Goal: Information Seeking & Learning: Learn about a topic

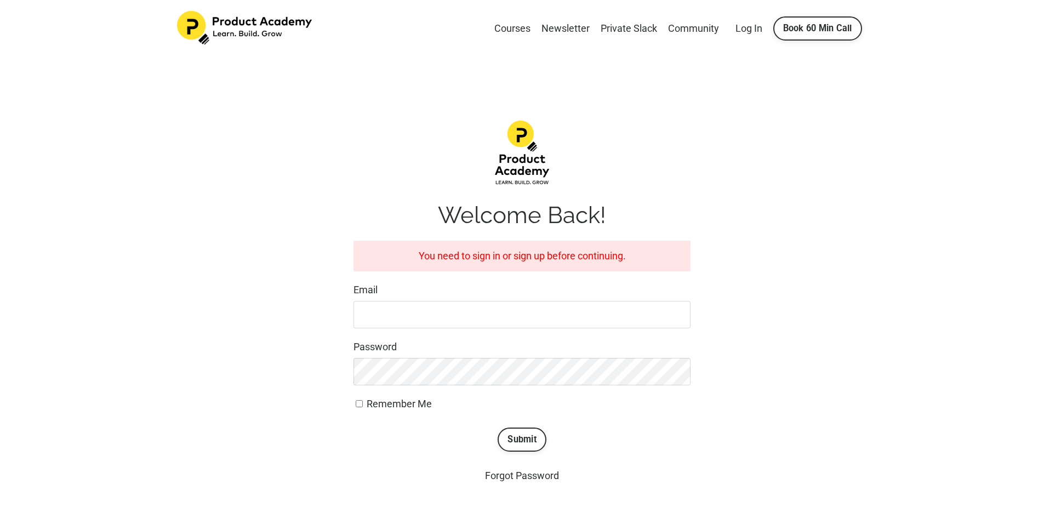
click at [385, 334] on form "You need to sign in or sign up before continuing. Email Password Remember Me Su…" at bounding box center [522, 346] width 337 height 211
click at [395, 312] on input "Email" at bounding box center [522, 314] width 337 height 27
type input "jonomparker@gmail.com"
click at [407, 406] on span "Remember Me" at bounding box center [399, 404] width 65 height 12
click at [363, 406] on input "Remember Me" at bounding box center [359, 403] width 7 height 7
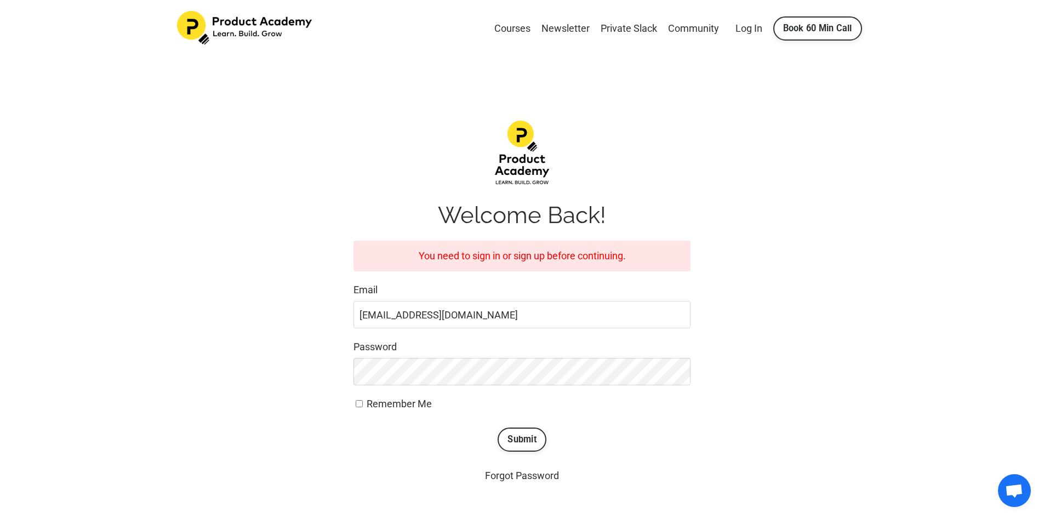
checkbox input "true"
click at [516, 436] on button "Submit" at bounding box center [522, 440] width 49 height 24
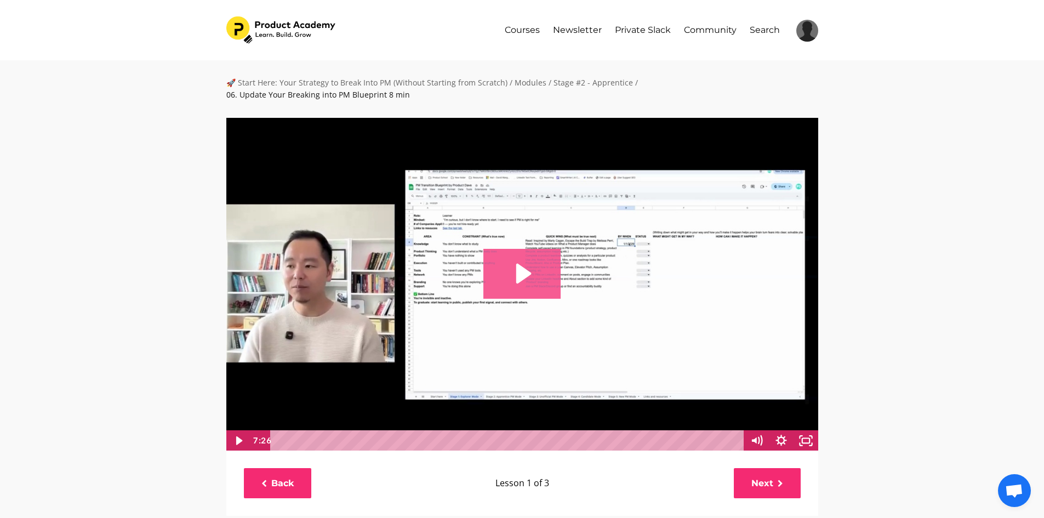
click at [524, 270] on icon "Play Video: file-uploads/sites/127338/video/2a34fb3-0def-e31d-6736-171a6a723a3e…" at bounding box center [521, 273] width 77 height 49
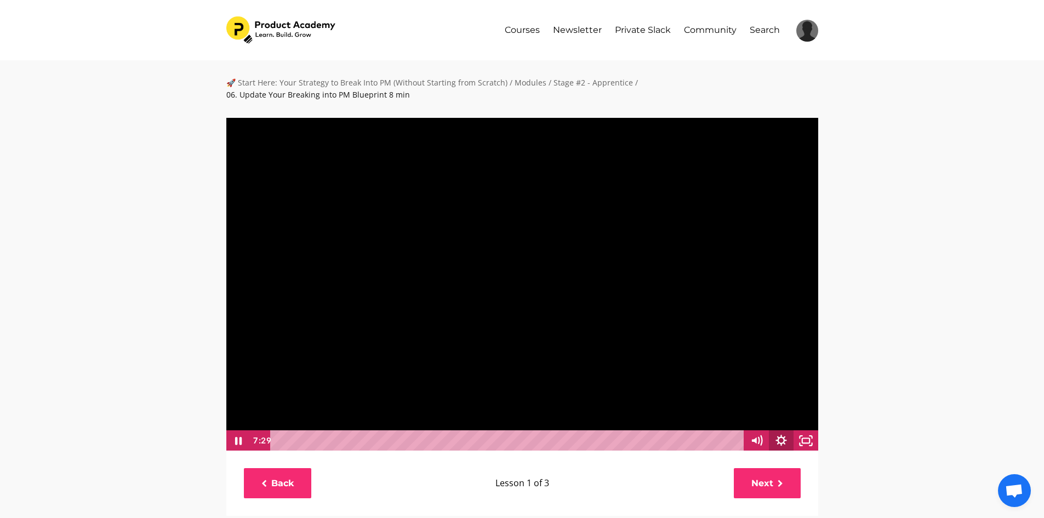
click at [783, 435] on icon "Show settings menu" at bounding box center [781, 440] width 11 height 11
click at [788, 390] on span "1x" at bounding box center [797, 399] width 31 height 21
click at [782, 346] on label "1.5x" at bounding box center [781, 356] width 74 height 21
click at [745, 346] on input "1.5x" at bounding box center [744, 346] width 1 height 1
radio input "true"
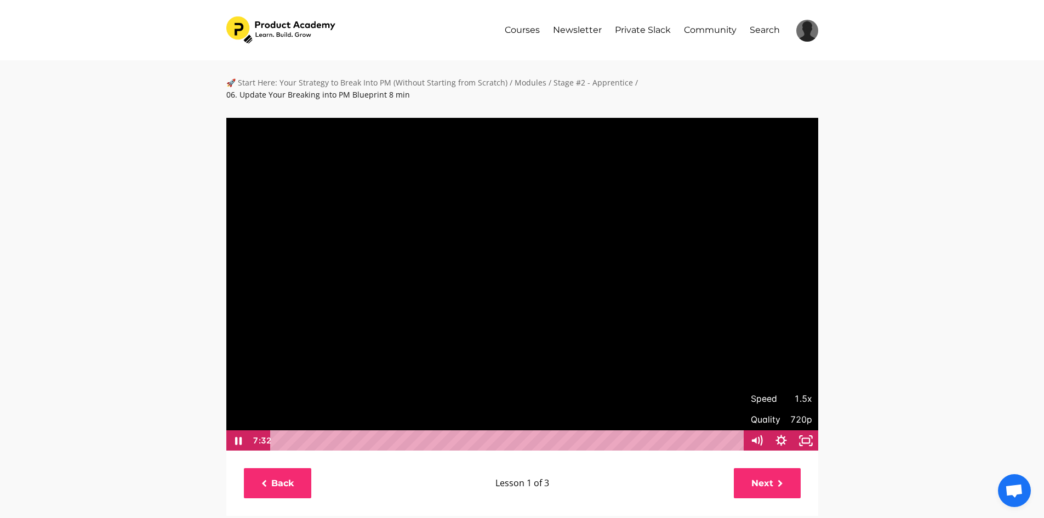
click at [900, 354] on div "🚀 Start Here: Your Strategy to Break Into PM (Without Starting from Scratch) / …" at bounding box center [522, 511] width 1044 height 903
click at [778, 480] on icon at bounding box center [780, 484] width 5 height 8
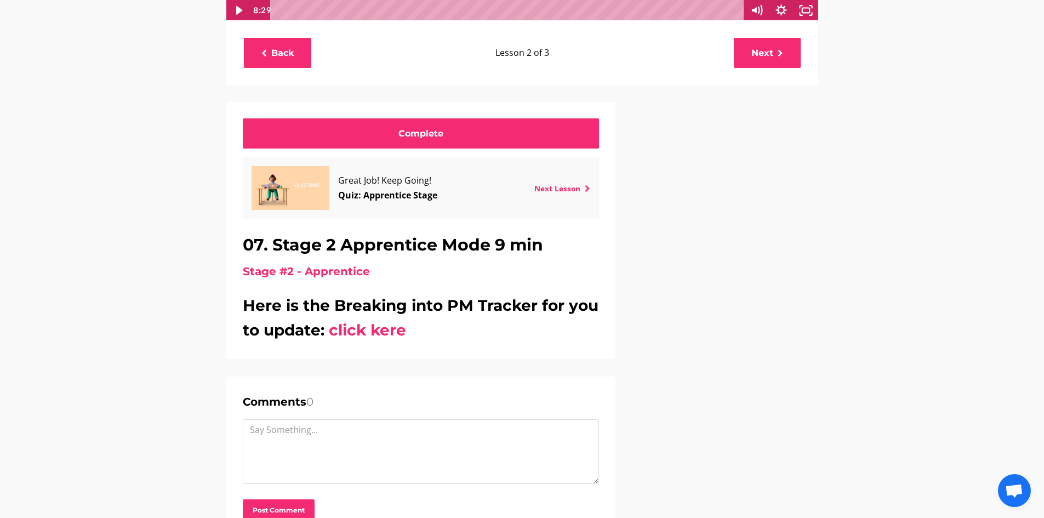
scroll to position [438, 0]
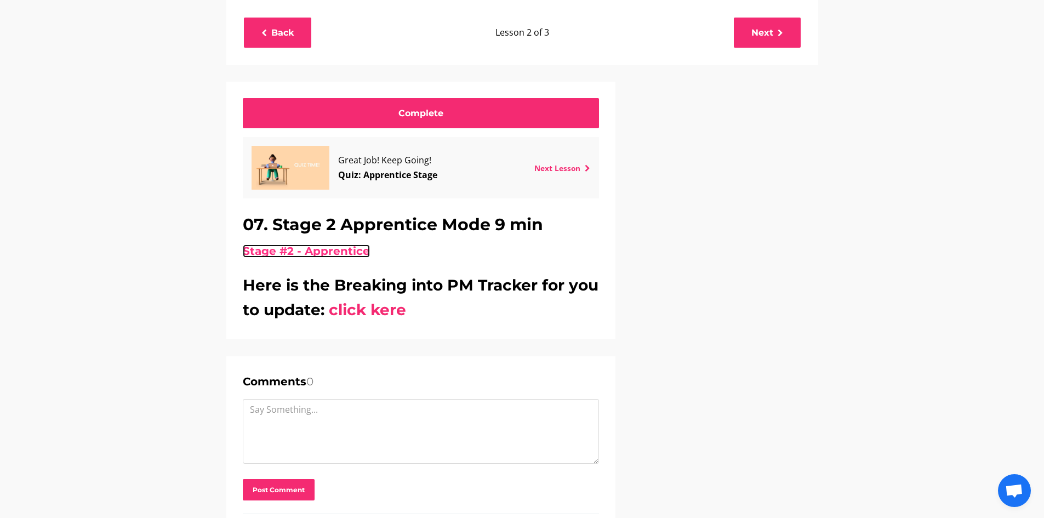
click at [336, 252] on link "Stage #2 - Apprentice" at bounding box center [306, 250] width 127 height 13
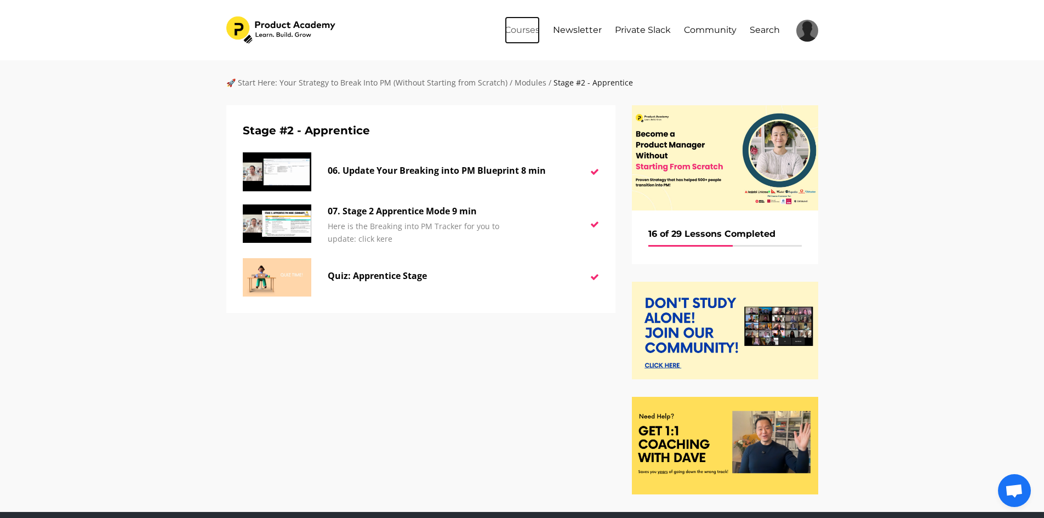
click at [511, 31] on link "Courses" at bounding box center [522, 29] width 35 height 27
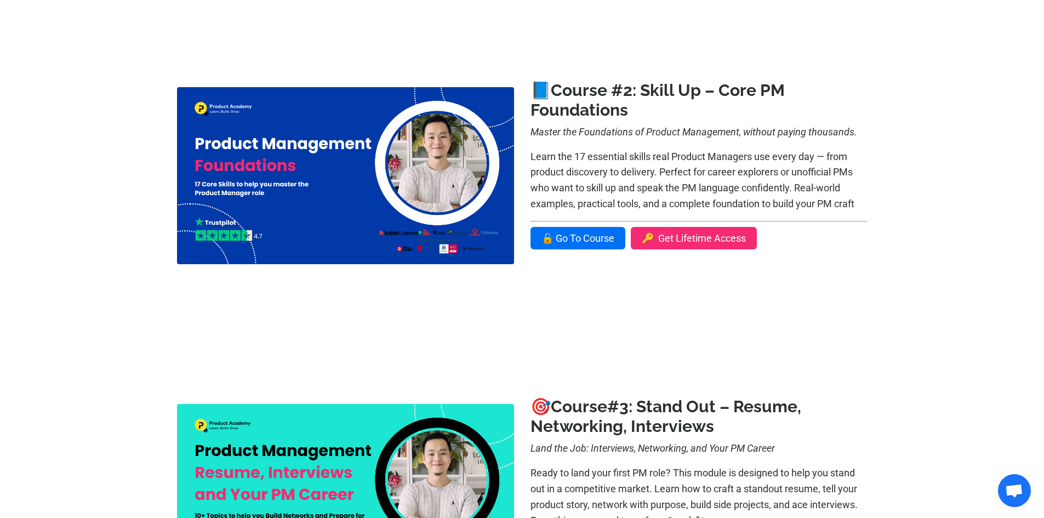
scroll to position [658, 0]
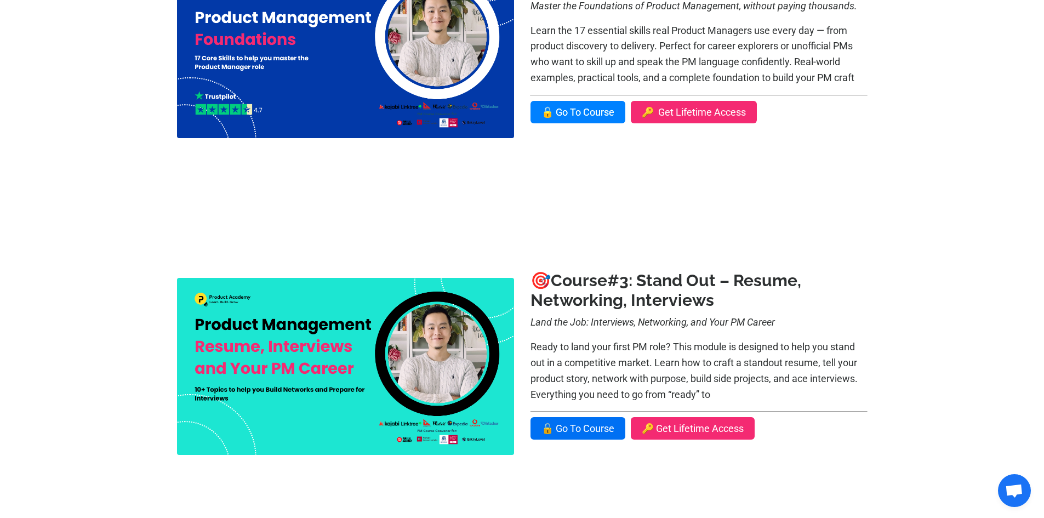
click at [589, 115] on link "🔓 Go To Course" at bounding box center [578, 112] width 95 height 22
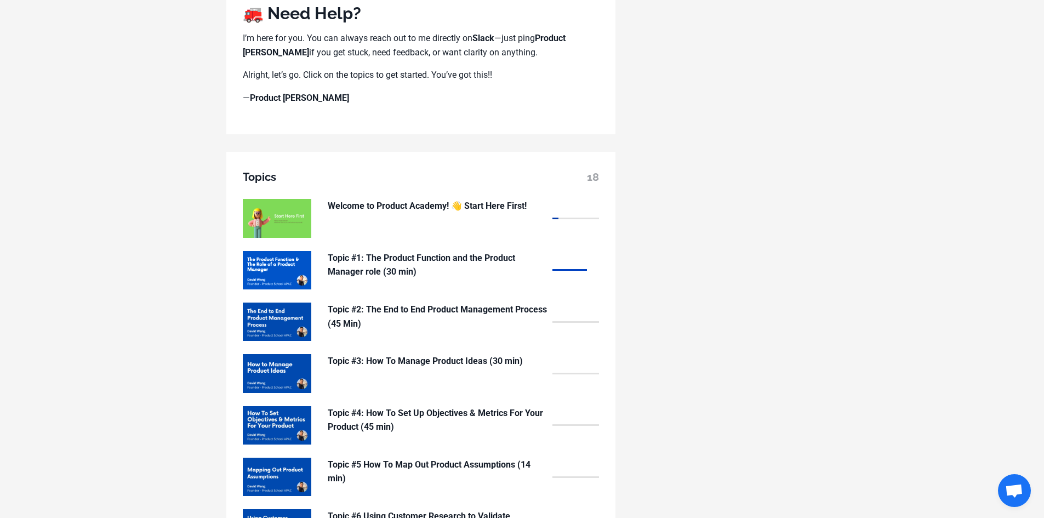
scroll to position [767, 0]
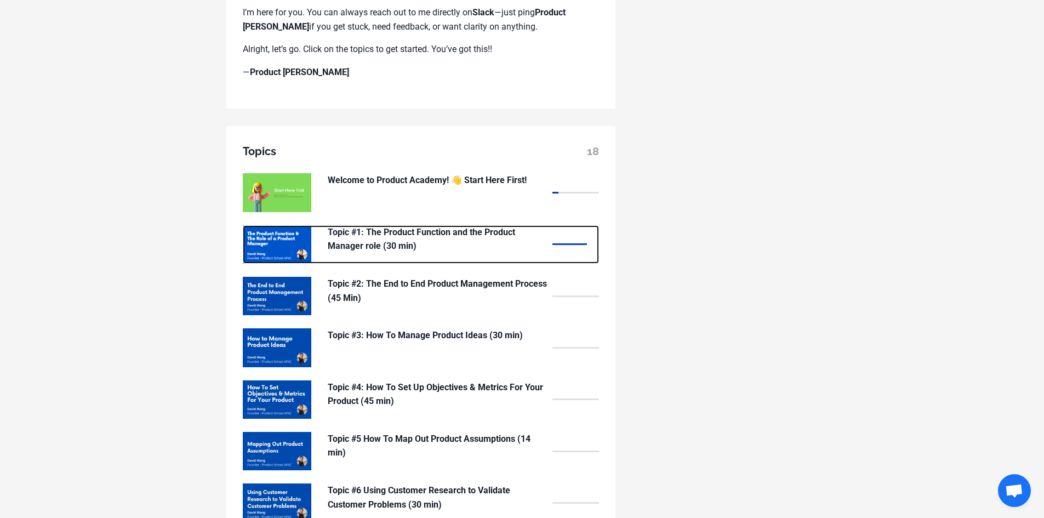
click at [456, 235] on p "Topic #1: The Product Function and the Product Manager role (30 min)" at bounding box center [437, 239] width 219 height 28
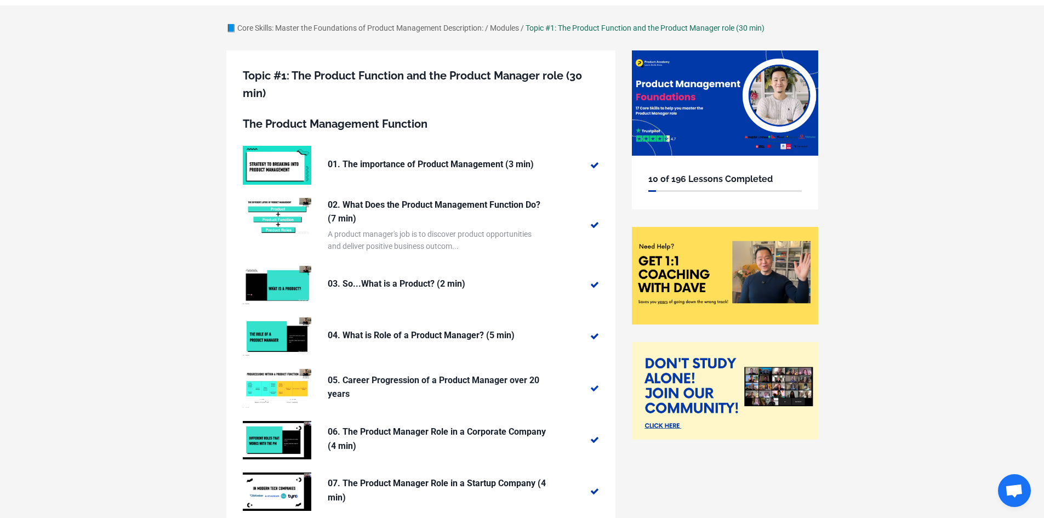
scroll to position [274, 0]
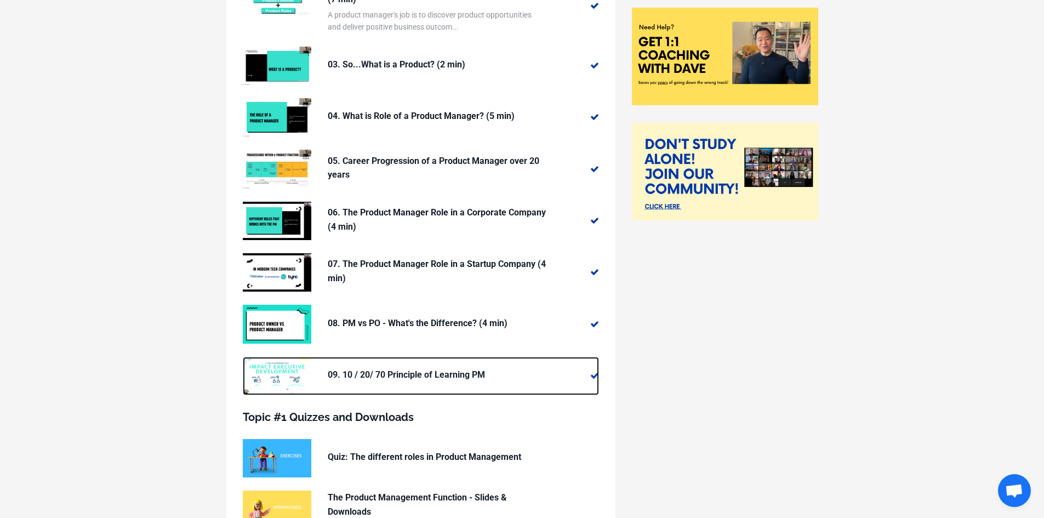
click at [434, 377] on p "09. 10 / 20/ 70 Principle of Learning PM" at bounding box center [437, 375] width 219 height 14
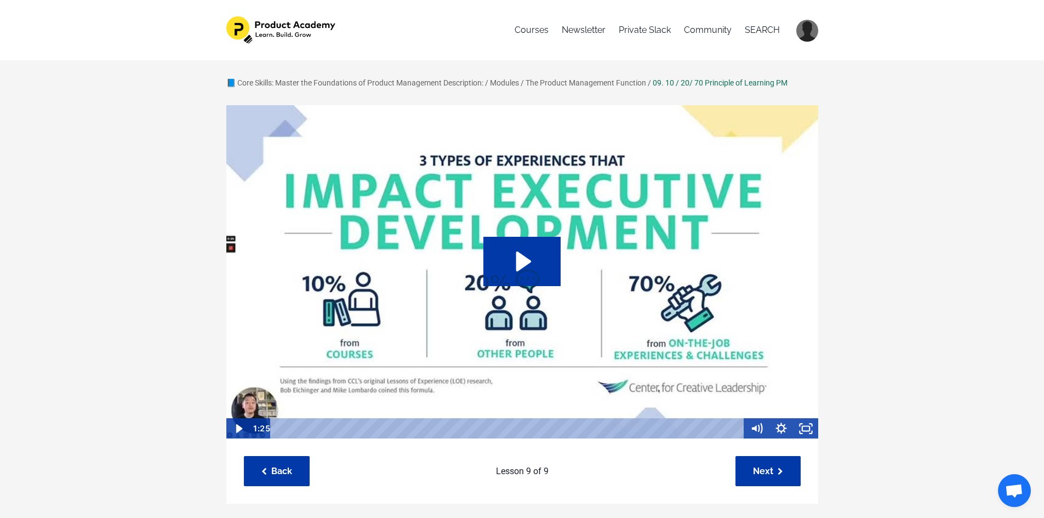
click at [436, 311] on img at bounding box center [522, 272] width 593 height 334
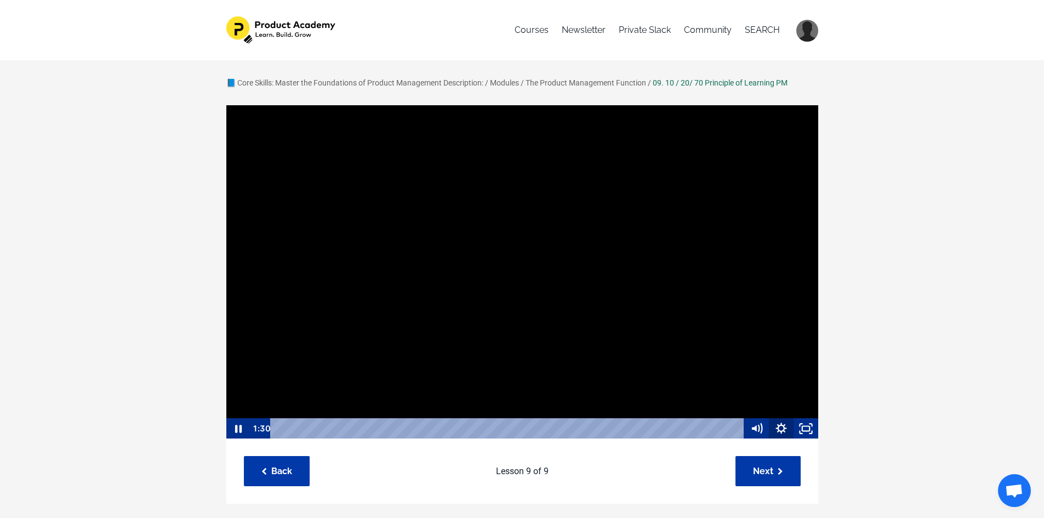
click at [780, 429] on icon "Show settings menu" at bounding box center [781, 428] width 25 height 21
click at [787, 386] on span "1x" at bounding box center [797, 386] width 31 height 21
click at [775, 340] on label "1.5x" at bounding box center [781, 344] width 74 height 21
click at [745, 335] on input "1.5x" at bounding box center [744, 334] width 1 height 1
radio input "true"
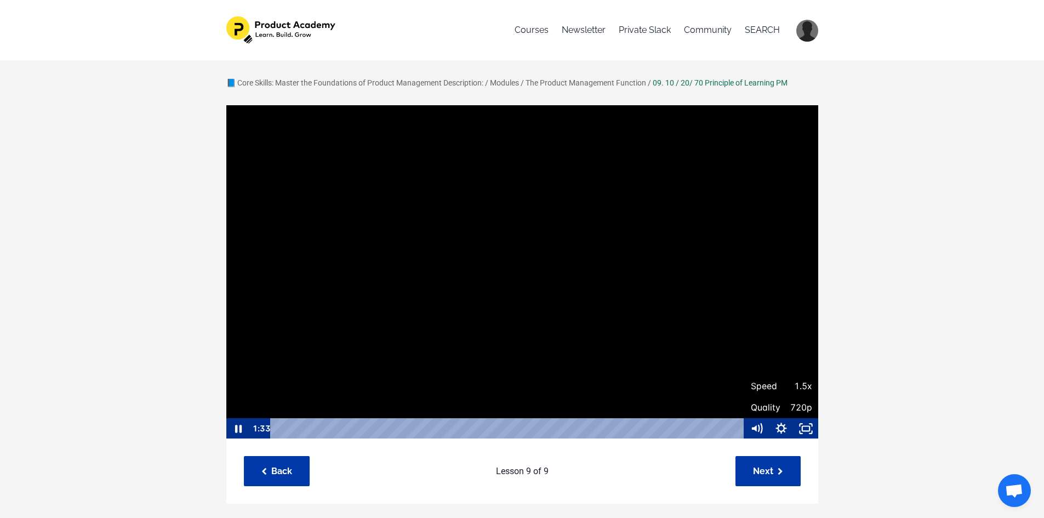
click at [880, 379] on div "📘 Core Skills: Master the Foundations of Product Management Description: / Modu…" at bounding box center [522, 492] width 1044 height 864
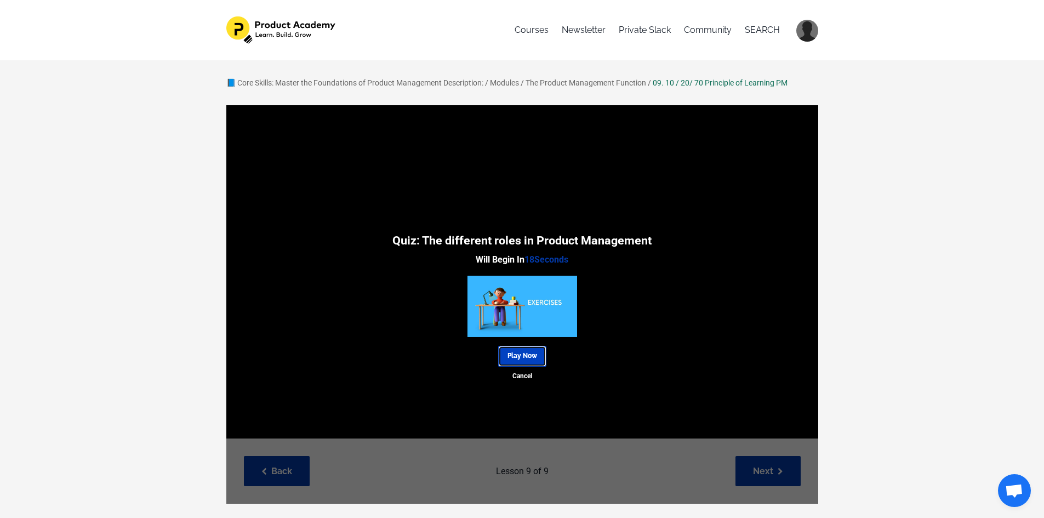
click at [524, 356] on link "Play Now" at bounding box center [522, 356] width 48 height 20
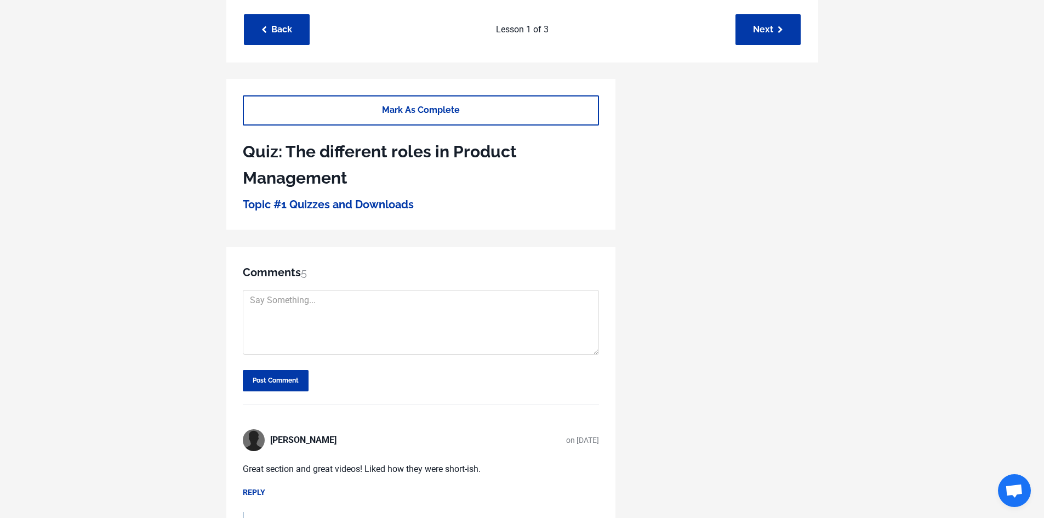
scroll to position [191, 0]
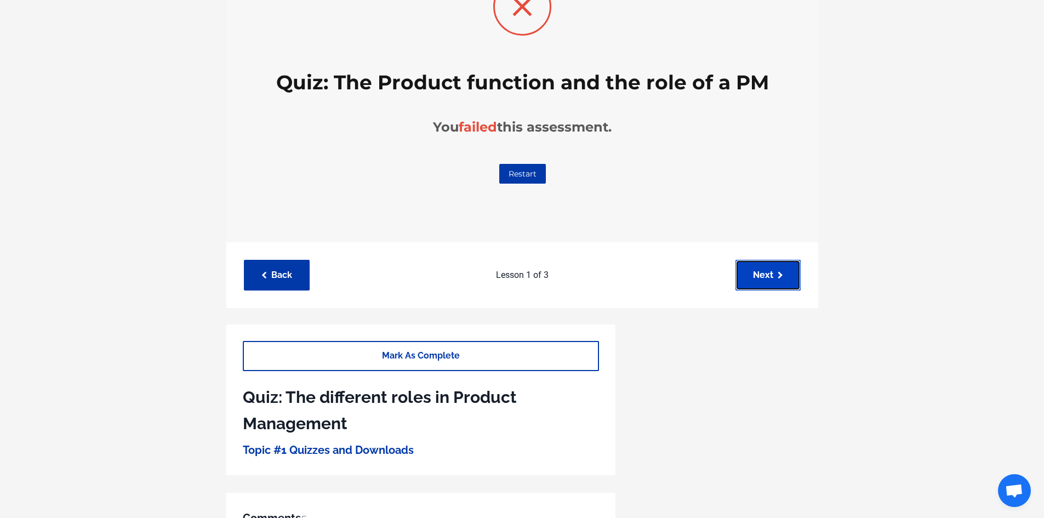
click at [774, 278] on link "Next" at bounding box center [768, 275] width 65 height 30
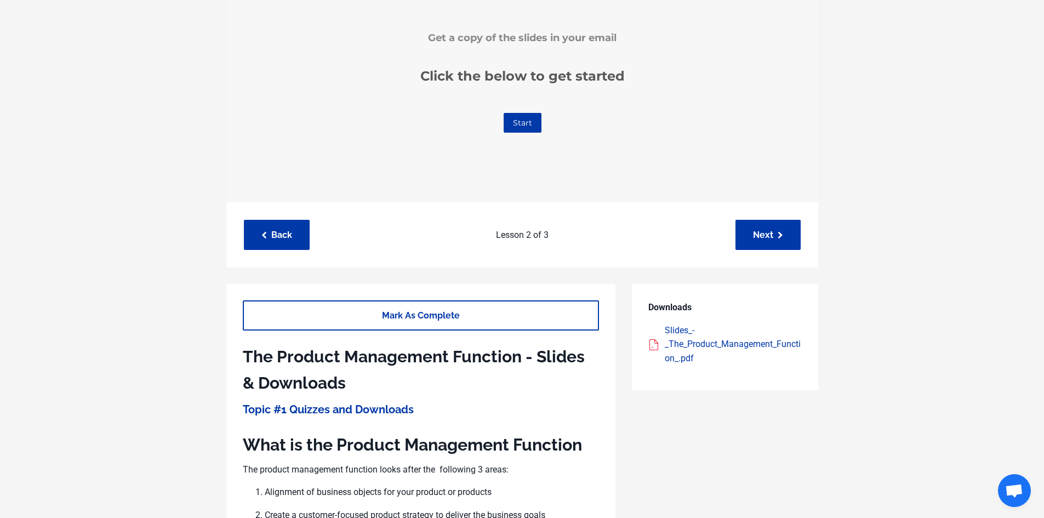
scroll to position [219, 0]
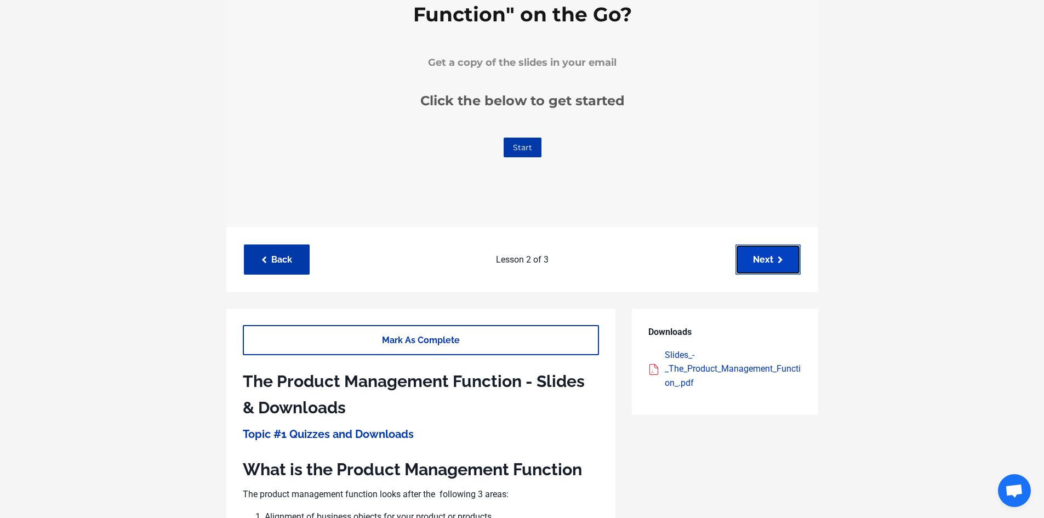
click at [762, 261] on link "Next" at bounding box center [768, 259] width 65 height 30
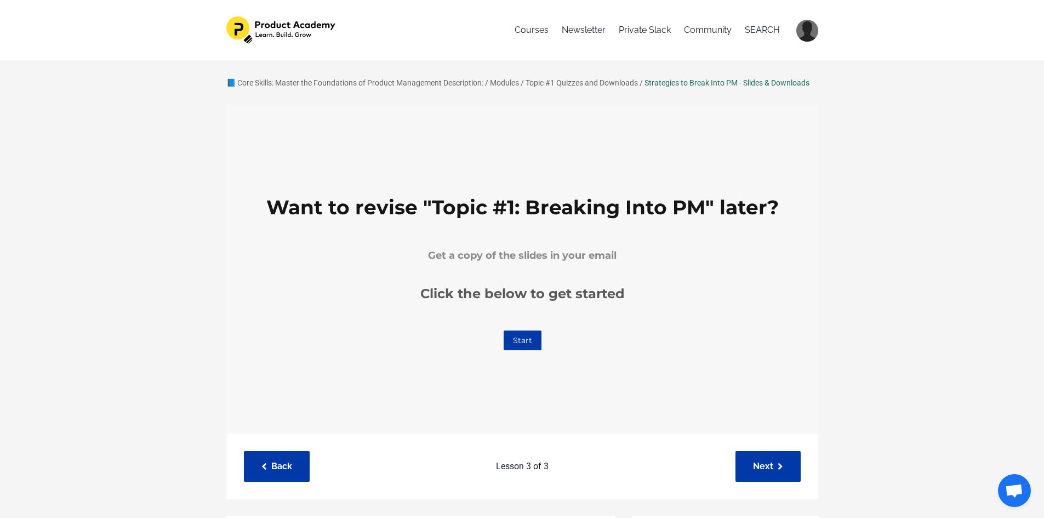
scroll to position [55, 0]
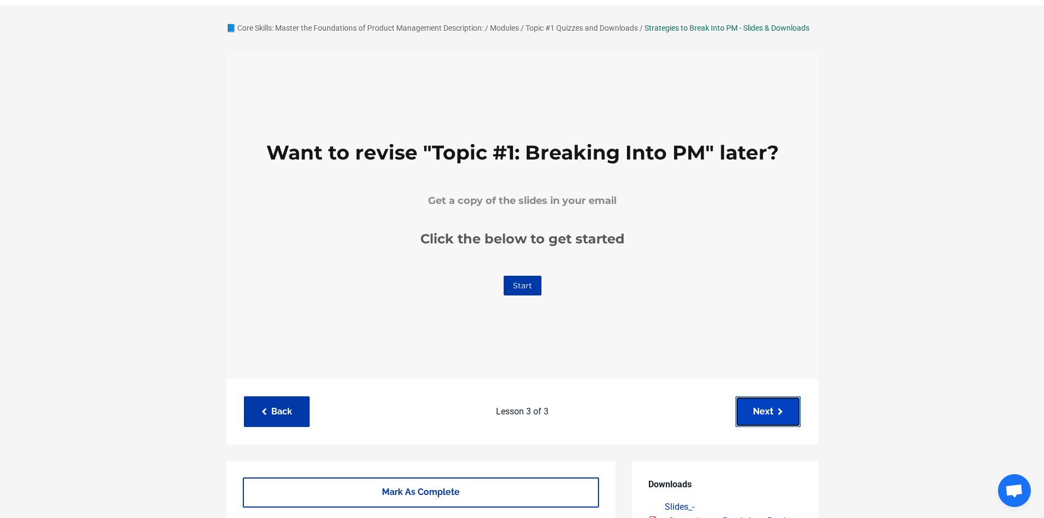
click at [768, 403] on link "Next" at bounding box center [768, 411] width 65 height 30
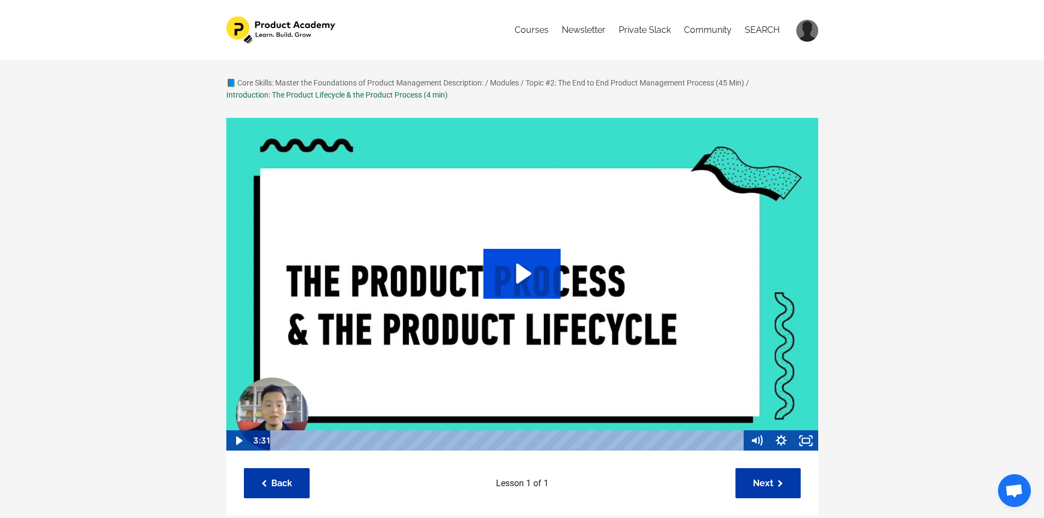
click at [554, 291] on icon "Play Video: sites/127338/video/ASYxtcPkTbKGJIs9paQ4_Topic_03-01_Product_Lifecyc…" at bounding box center [521, 273] width 77 height 49
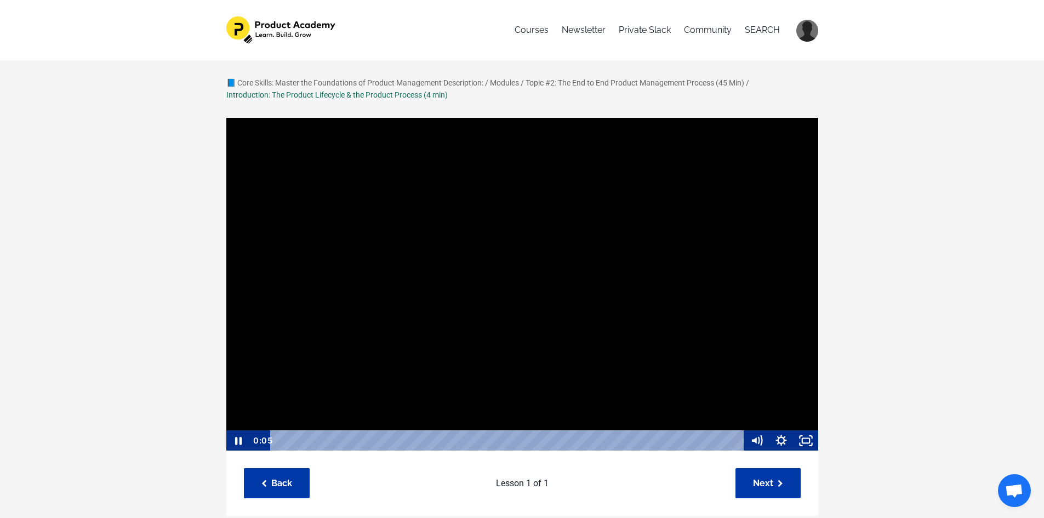
click at [625, 368] on div at bounding box center [522, 284] width 593 height 334
